Goal: Find specific page/section: Find specific page/section

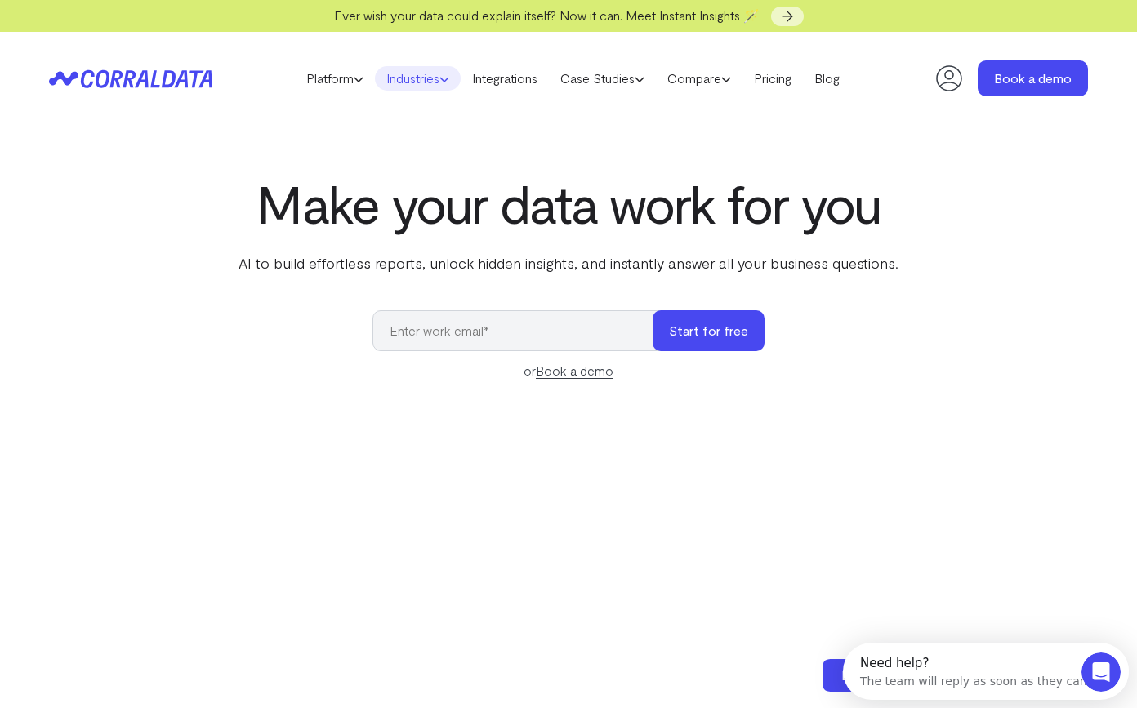
click at [398, 78] on link "Industries" at bounding box center [418, 78] width 86 height 25
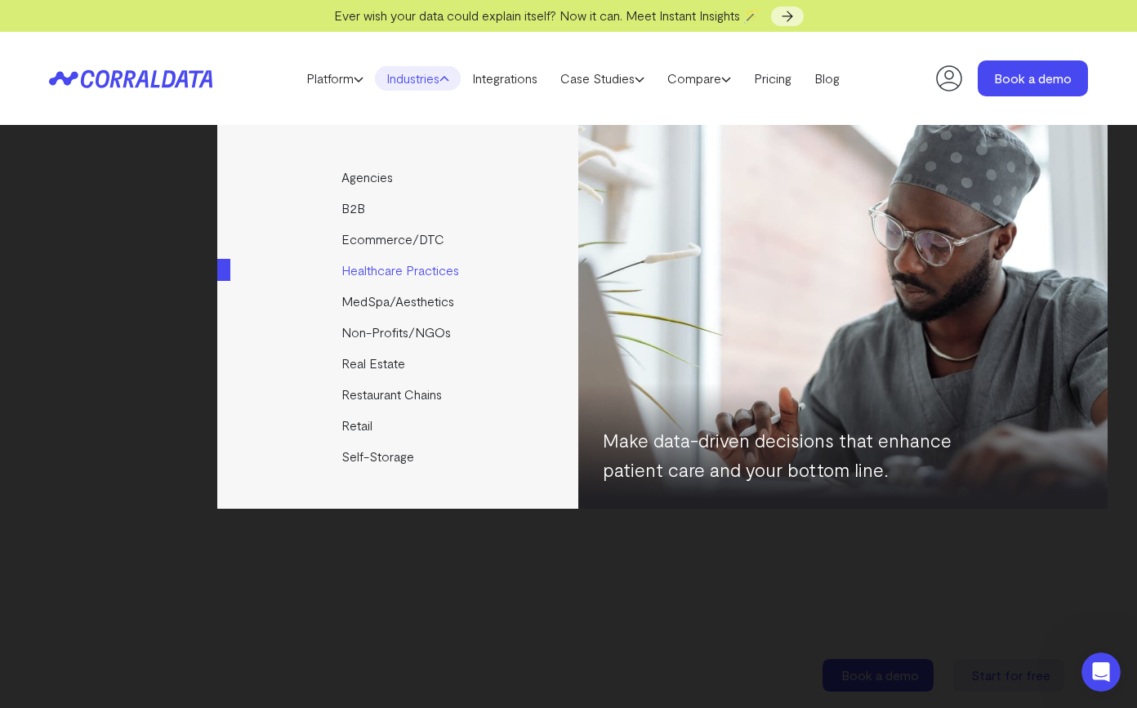
click at [372, 279] on link "Healthcare Practices" at bounding box center [398, 270] width 363 height 31
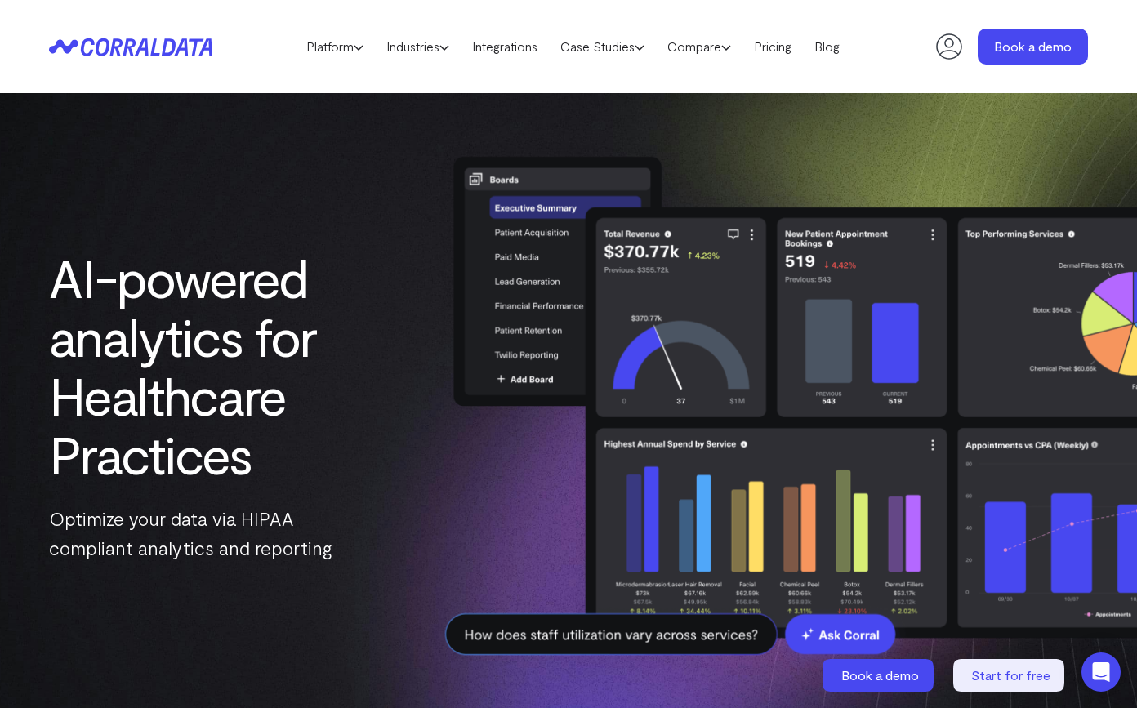
click at [159, 57] on header "Platform AI Reporting Use AI to effortlessly answer any business questions from…" at bounding box center [568, 46] width 1039 height 93
